Goal: Task Accomplishment & Management: Manage account settings

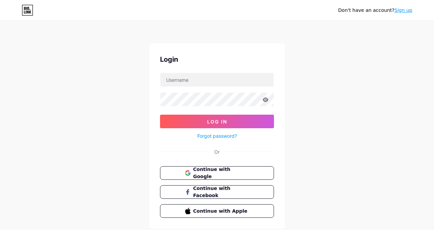
click at [207, 84] on input "text" at bounding box center [216, 80] width 113 height 14
click at [222, 174] on span "Continue with Google" at bounding box center [220, 173] width 57 height 15
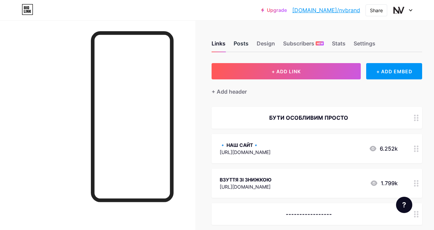
click at [242, 42] on div "Posts" at bounding box center [240, 45] width 15 height 12
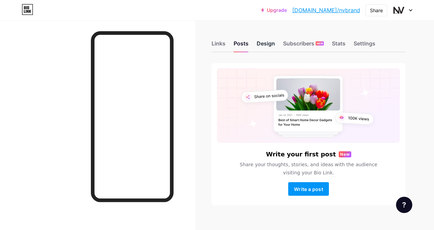
click at [263, 48] on div "Design" at bounding box center [265, 45] width 18 height 12
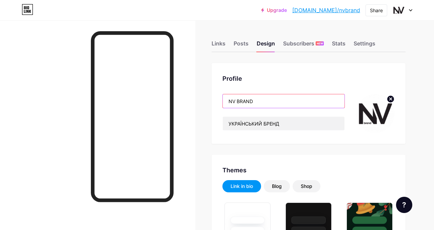
click at [227, 99] on input "NV BRAND" at bounding box center [284, 101] width 122 height 14
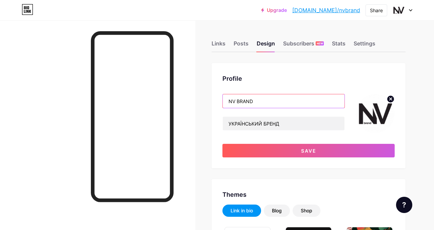
paste input "https://nvbrand.bio.link/"
drag, startPoint x: 284, startPoint y: 101, endPoint x: 219, endPoint y: 96, distance: 64.9
click at [219, 96] on div "Profile https://nvbrand.bio.link/ NV BRAND УКРАЇНСЬКИЙ БРЕНД Save" at bounding box center [308, 115] width 194 height 105
paste input "ENVISØ"
type input "ENVISØ / NV BRAND"
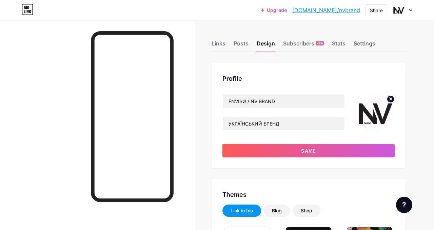
click at [390, 99] on icon at bounding box center [390, 99] width 2 height 2
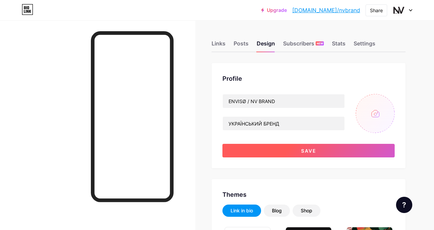
click at [287, 151] on button "Save" at bounding box center [308, 151] width 172 height 14
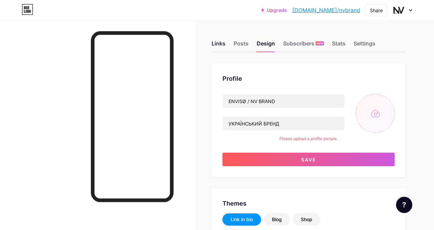
click at [216, 44] on div "Links" at bounding box center [218, 45] width 14 height 12
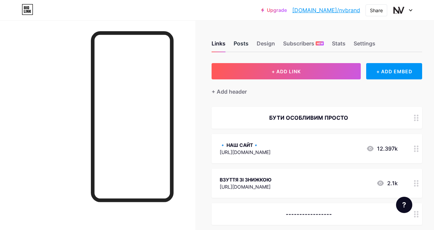
click at [244, 46] on div "Posts" at bounding box center [240, 45] width 15 height 12
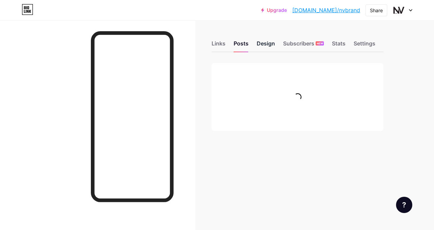
click at [263, 46] on div "Design" at bounding box center [265, 45] width 18 height 12
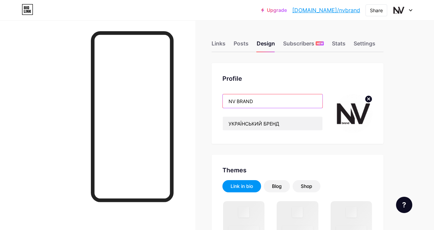
click at [235, 100] on input "NV BRAND" at bounding box center [273, 101] width 100 height 14
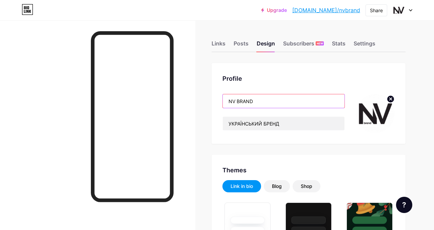
paste input "ENVISØ"
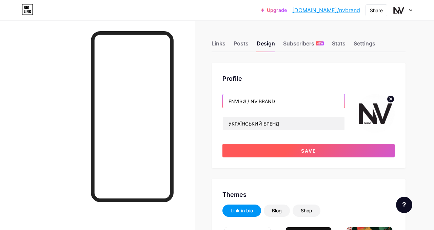
type input "ENVISØ / NV BRAND"
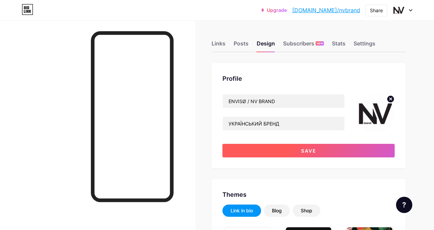
click at [304, 147] on button "Save" at bounding box center [308, 151] width 172 height 14
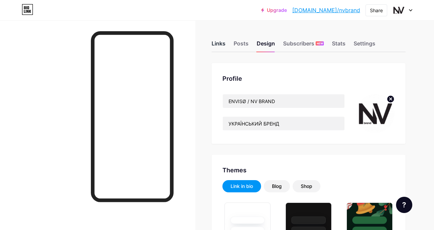
click at [218, 44] on div "Links" at bounding box center [218, 45] width 14 height 12
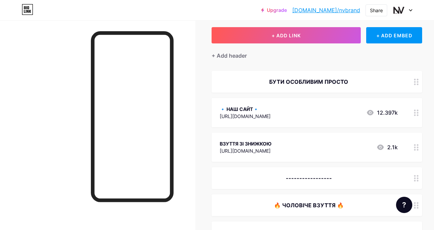
scroll to position [38, 0]
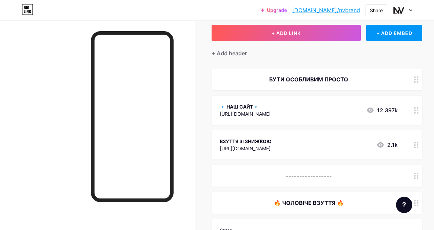
click at [319, 111] on div "🔹 НАШ САЙТ🔹 https://nvbrand.top/ 12.397k" at bounding box center [309, 110] width 178 height 16
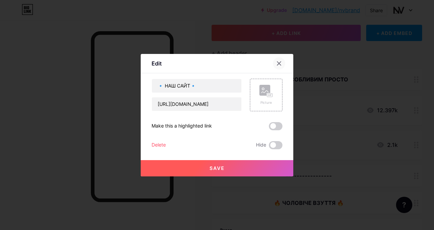
click at [281, 64] on icon at bounding box center [278, 63] width 5 height 5
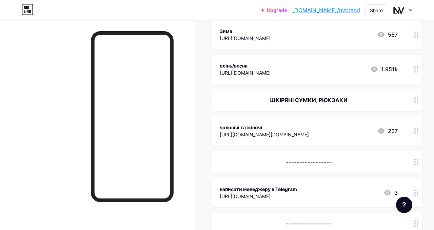
scroll to position [548, 0]
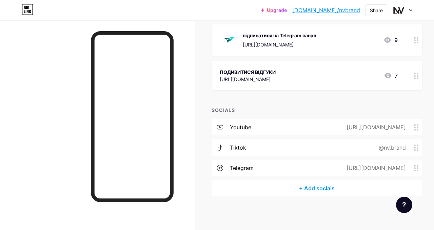
click at [313, 189] on div "+ Add socials" at bounding box center [316, 188] width 210 height 16
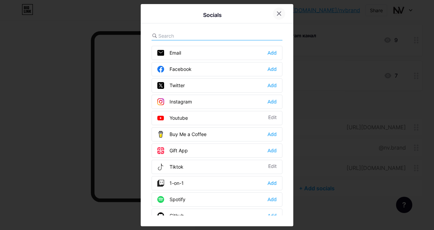
click at [278, 14] on icon at bounding box center [278, 13] width 5 height 5
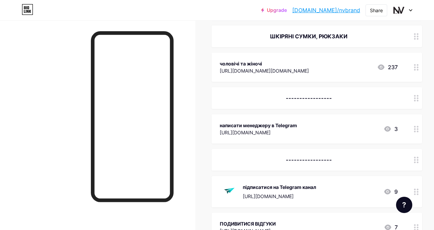
scroll to position [400, 0]
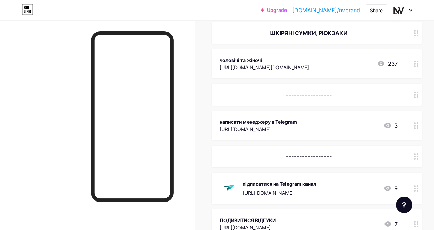
click at [353, 64] on div "чоловічі та жіночі https://www.instagram.com/nvbrand.bags/ 237" at bounding box center [309, 64] width 178 height 16
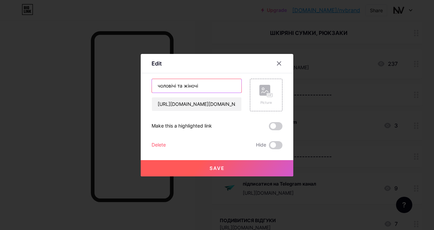
click at [199, 86] on input "чоловічі та жіночі" at bounding box center [196, 86] width 89 height 14
paste input "ENVISØ"
type input "ENVISØ"
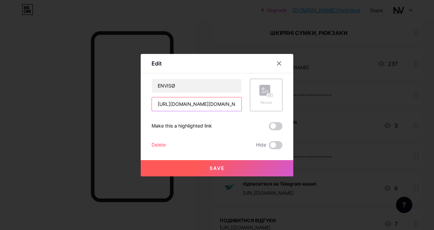
click at [206, 104] on input "https://www.instagram.com/nvbrand.bags/" at bounding box center [196, 104] width 89 height 14
paste input "enviso.com.ua"
type input "https://enviso.com.ua/"
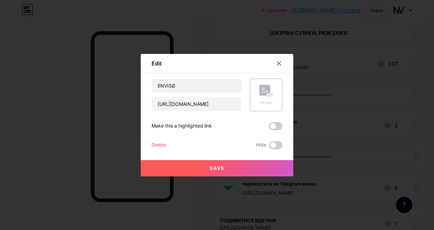
click at [219, 164] on button "Save" at bounding box center [217, 168] width 152 height 16
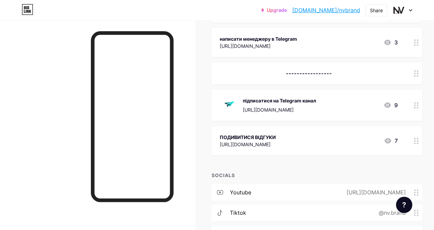
scroll to position [476, 0]
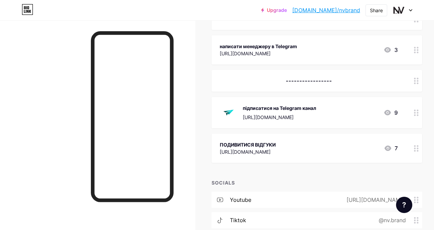
click at [321, 48] on div "написати менеджеру в Telegram https://t.me/nvbrandtop 3" at bounding box center [309, 50] width 178 height 16
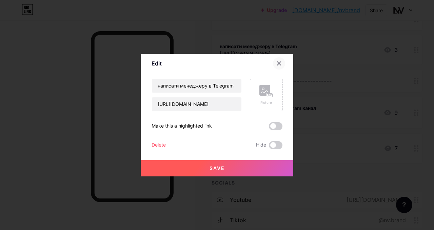
click at [278, 62] on icon at bounding box center [278, 63] width 5 height 5
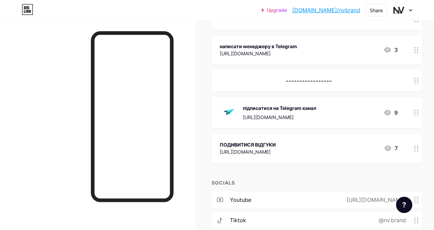
click at [415, 49] on circle at bounding box center [415, 50] width 2 height 2
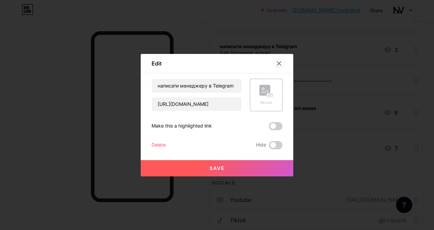
click at [279, 63] on icon at bounding box center [278, 63] width 5 height 5
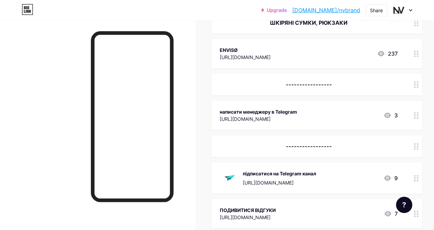
scroll to position [412, 0]
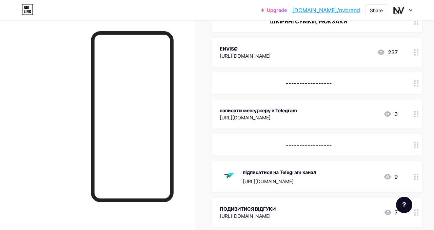
click at [414, 174] on icon at bounding box center [416, 176] width 5 height 6
click at [159, 144] on div "Delete" at bounding box center [158, 145] width 14 height 8
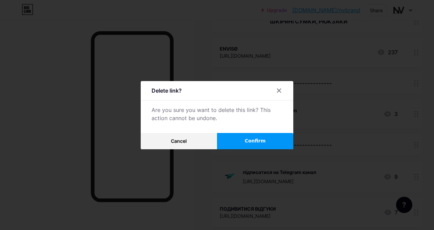
click at [247, 136] on button "Confirm" at bounding box center [255, 141] width 76 height 16
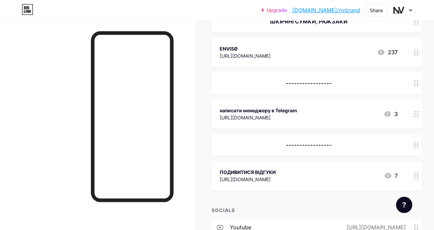
click at [413, 112] on div at bounding box center [416, 113] width 12 height 29
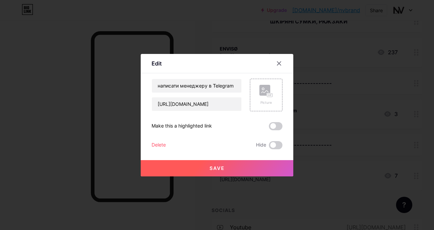
click at [165, 146] on div "Delete" at bounding box center [158, 145] width 14 height 8
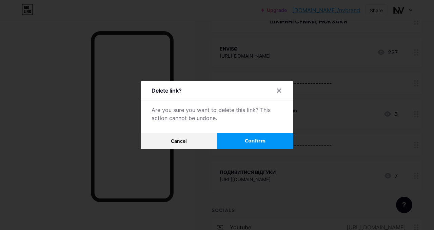
click at [258, 137] on button "Confirm" at bounding box center [255, 141] width 76 height 16
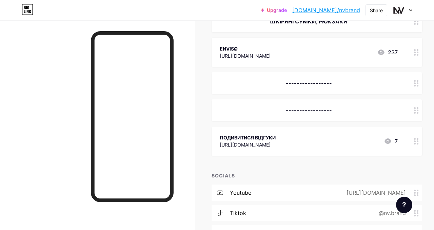
click at [414, 114] on div at bounding box center [416, 110] width 12 height 22
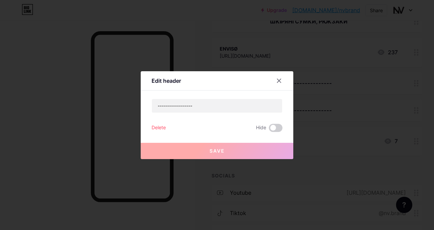
click at [157, 129] on div "Delete" at bounding box center [158, 128] width 14 height 8
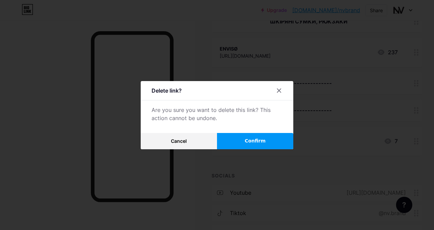
click at [261, 136] on button "Confirm" at bounding box center [255, 141] width 76 height 16
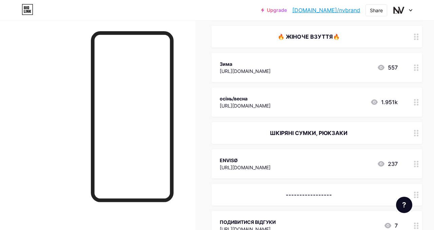
scroll to position [297, 0]
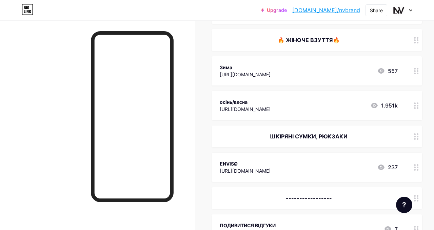
drag, startPoint x: 303, startPoint y: 163, endPoint x: 299, endPoint y: 65, distance: 97.3
click at [299, 64] on span "БУТИ ОСОБЛИВИМ ПРОСТО 🔹 НАШ САЙТ🔹 https://nvbrand.top/ 12.397k ВЗУТТЯ ЗІ ЗНИЖКО…" at bounding box center [316, 27] width 210 height 434
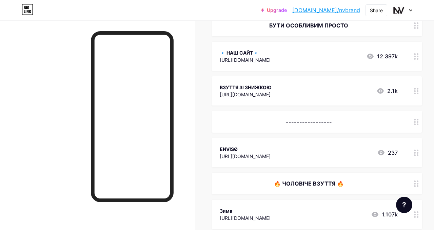
scroll to position [87, 0]
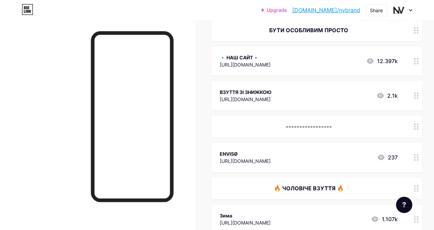
drag, startPoint x: 408, startPoint y: 152, endPoint x: 396, endPoint y: 97, distance: 57.2
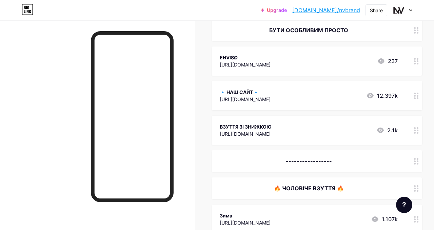
click at [313, 96] on div "🔹 НАШ САЙТ🔹 https://nvbrand.top/ 12.397k" at bounding box center [309, 96] width 178 height 16
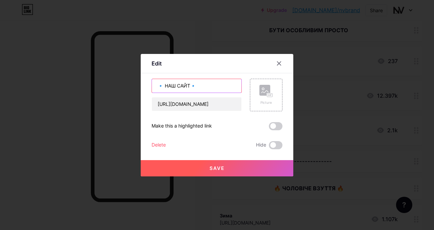
click at [190, 80] on input "🔹 НАШ САЙТ🔹" at bounding box center [196, 86] width 89 height 14
type input "Т"
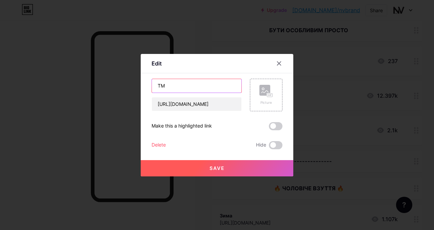
type input "Т"
type input "NV BRAND"
click at [233, 166] on button "Save" at bounding box center [217, 168] width 152 height 16
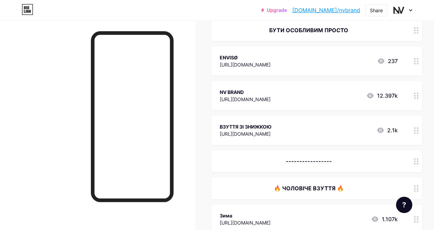
click at [308, 94] on div "NV BRAND https://nvbrand.top/ 12.397k" at bounding box center [309, 96] width 178 height 16
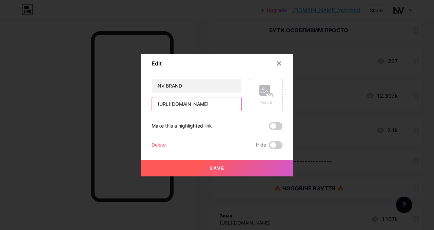
click at [203, 106] on input "https://nvbrand.top/" at bounding box center [196, 104] width 89 height 14
paste input "ua/choloviche-vzuttya"
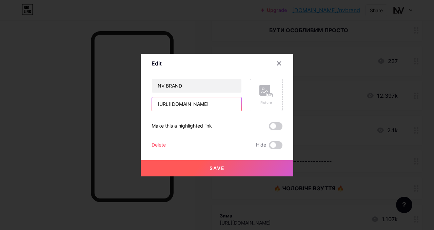
type input "https://nvbrand.ua/"
click at [208, 168] on button "Save" at bounding box center [217, 168] width 152 height 16
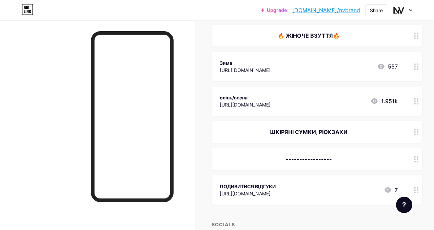
scroll to position [337, 0]
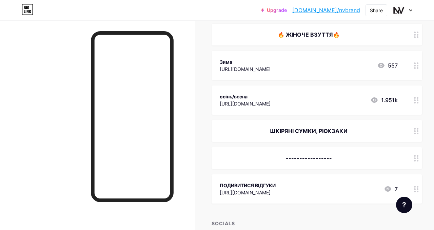
click at [378, 131] on div "ШКІРЯНІ СУМКИ, РЮКЗАКИ" at bounding box center [309, 131] width 178 height 8
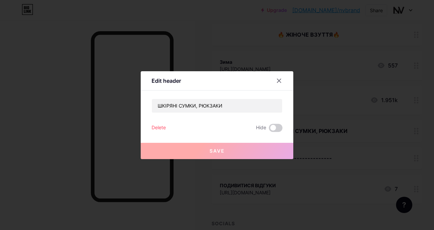
click at [158, 124] on div "Delete" at bounding box center [158, 128] width 14 height 8
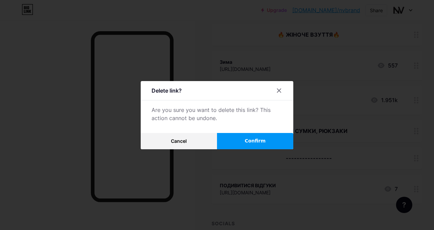
click at [251, 139] on span "Confirm" at bounding box center [255, 140] width 21 height 7
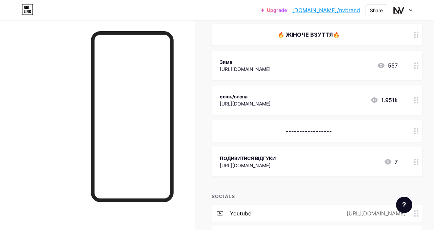
click at [411, 157] on div at bounding box center [416, 161] width 12 height 29
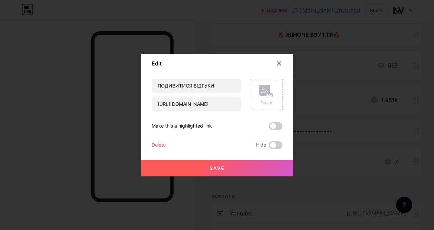
click at [160, 144] on div "Delete" at bounding box center [158, 145] width 14 height 8
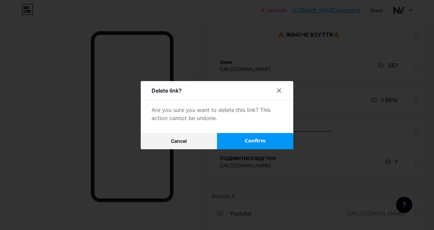
click at [233, 137] on button "Confirm" at bounding box center [255, 141] width 76 height 16
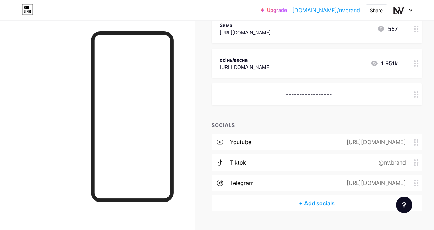
scroll to position [370, 0]
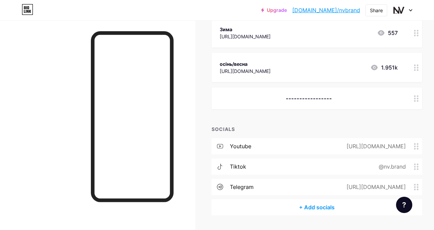
click at [354, 188] on div "https://t.me/nvbrand_ua" at bounding box center [374, 187] width 78 height 8
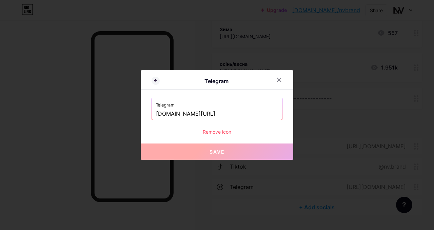
drag, startPoint x: 188, startPoint y: 115, endPoint x: 183, endPoint y: 114, distance: 5.8
click at [183, 114] on input "t.me/nvbrand_ua" at bounding box center [217, 114] width 122 height 12
drag, startPoint x: 190, startPoint y: 114, endPoint x: 169, endPoint y: 113, distance: 20.7
click at [169, 113] on input "t.me/nvbrand_ua" at bounding box center [217, 114] width 122 height 12
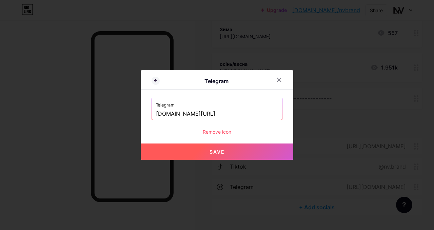
click at [204, 151] on button "Save" at bounding box center [217, 151] width 152 height 16
type input "https://t.me/enviso_ua"
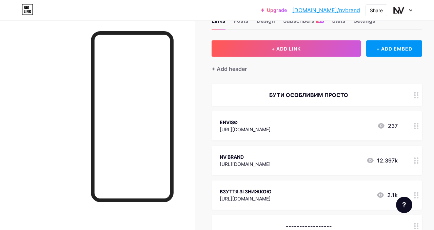
scroll to position [0, 0]
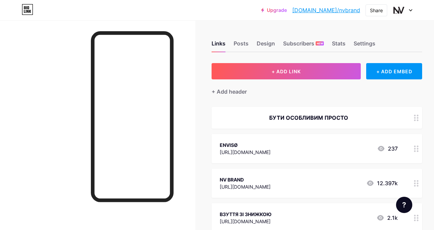
click at [275, 46] on div "Links Posts Design Subscribers NEW Stats Settings" at bounding box center [316, 40] width 210 height 24
click at [266, 45] on div "Design" at bounding box center [265, 45] width 18 height 12
